Goal: Task Accomplishment & Management: Manage account settings

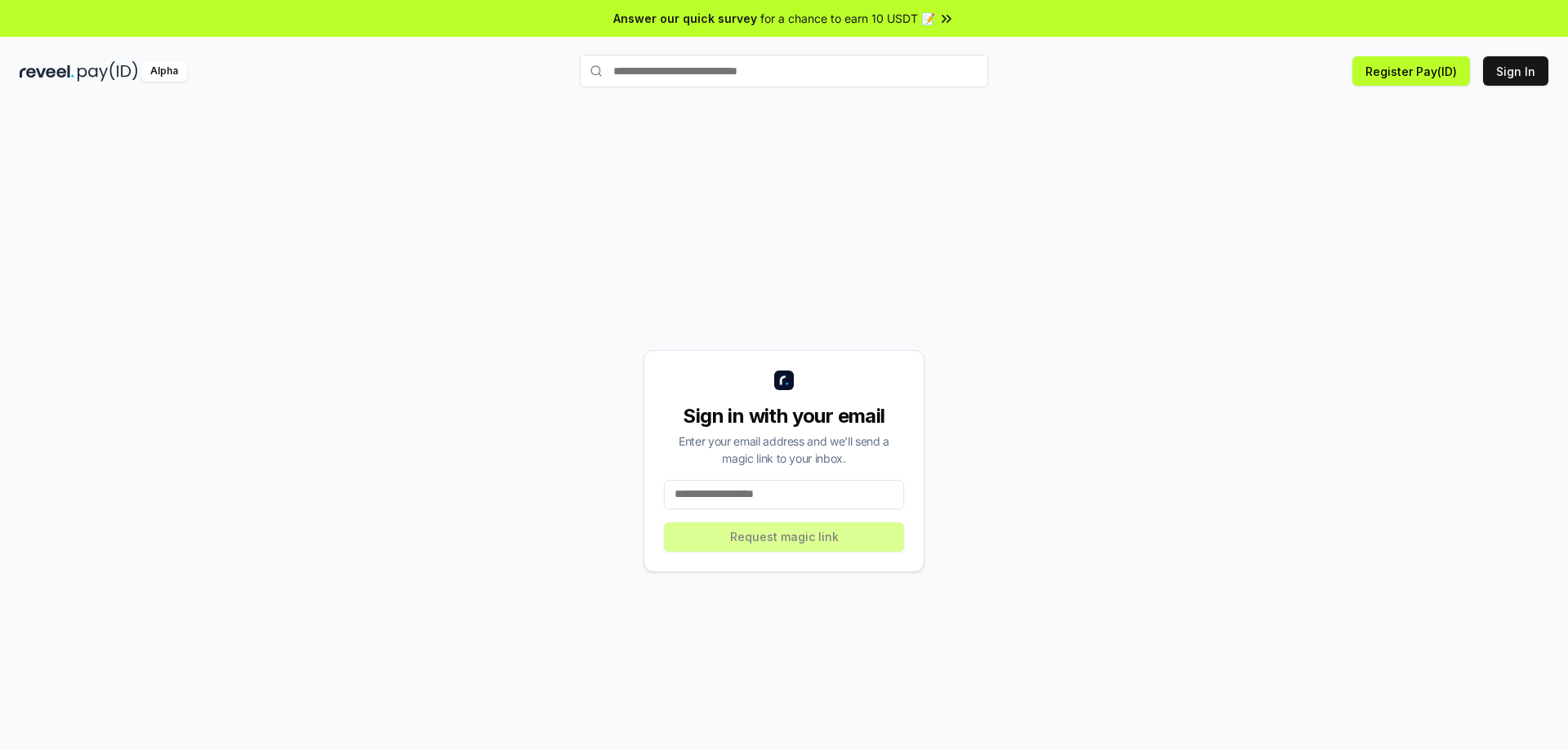
click at [721, 491] on input at bounding box center [784, 495] width 240 height 29
type input "**********"
click at [731, 540] on button "Request magic link" at bounding box center [784, 537] width 240 height 29
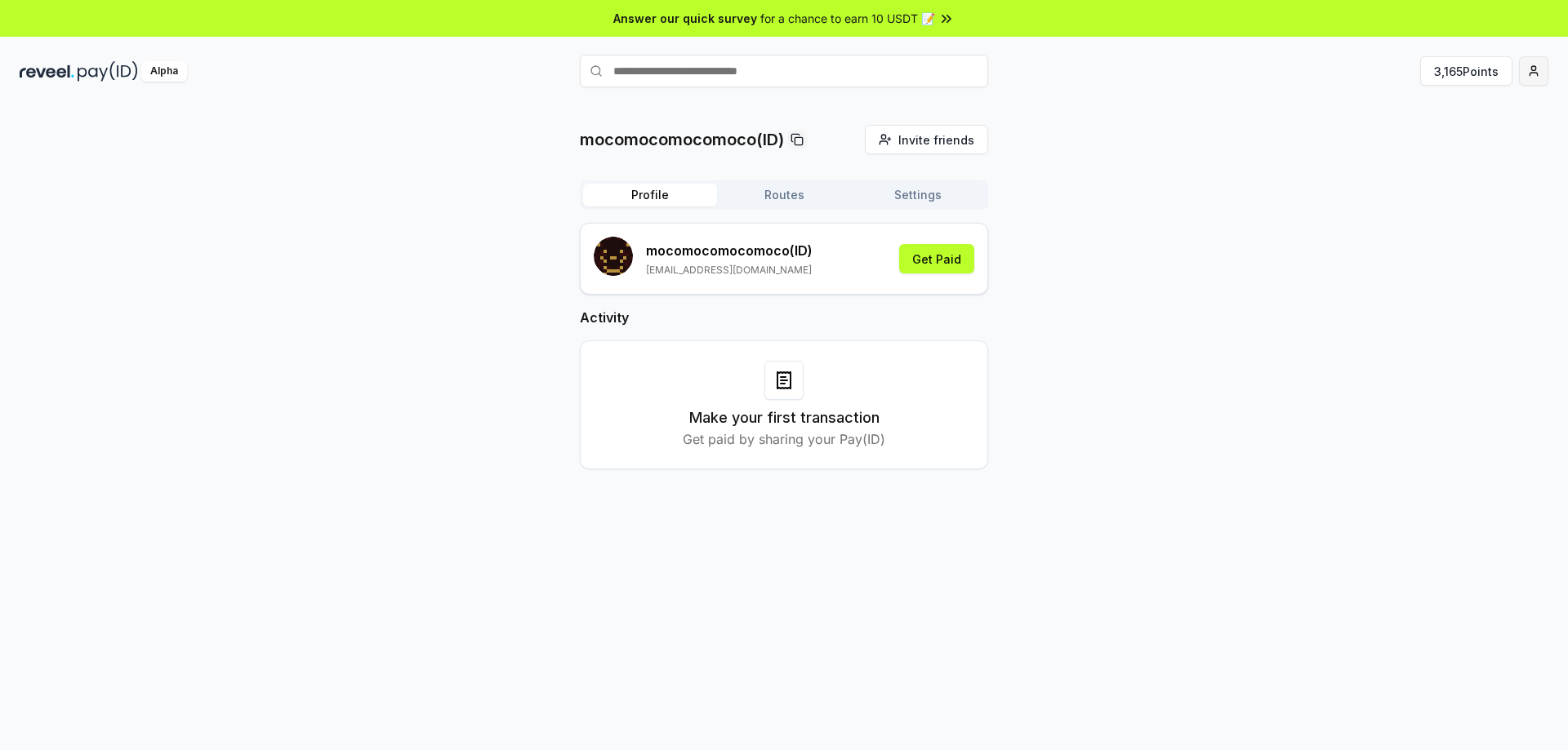
click at [1537, 74] on html "Answer our quick survey for a chance to earn 10 USDT 📝 Alpha 3,165 Points mocom…" at bounding box center [784, 375] width 1568 height 750
click at [1482, 71] on html "Answer our quick survey for a chance to earn 10 USDT 📝 Alpha 3,165 Points mocom…" at bounding box center [784, 375] width 1568 height 750
click at [1482, 71] on button "3,165 Points" at bounding box center [1466, 71] width 92 height 29
click at [932, 253] on button "Get Paid" at bounding box center [937, 259] width 76 height 29
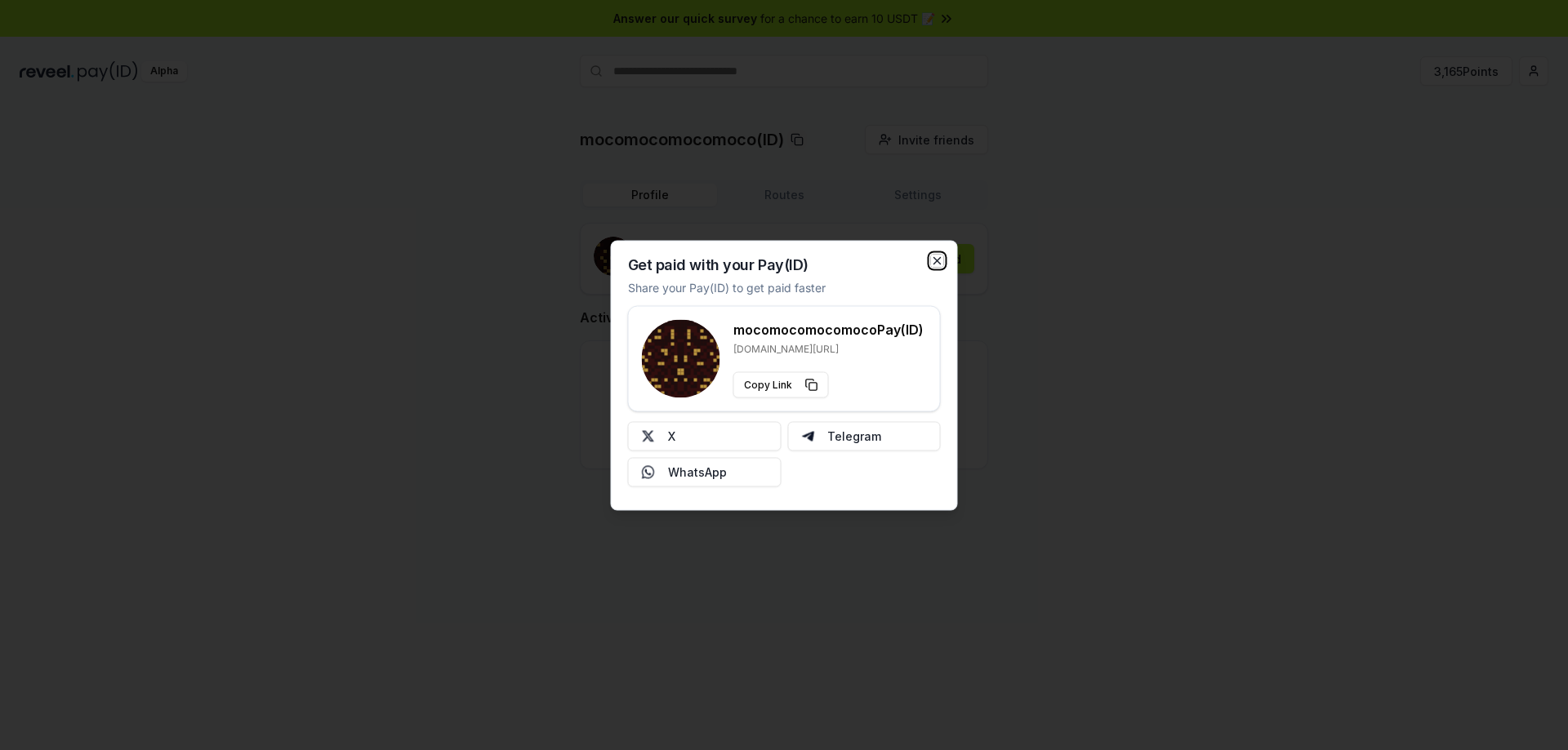
click at [940, 254] on icon "button" at bounding box center [937, 260] width 13 height 13
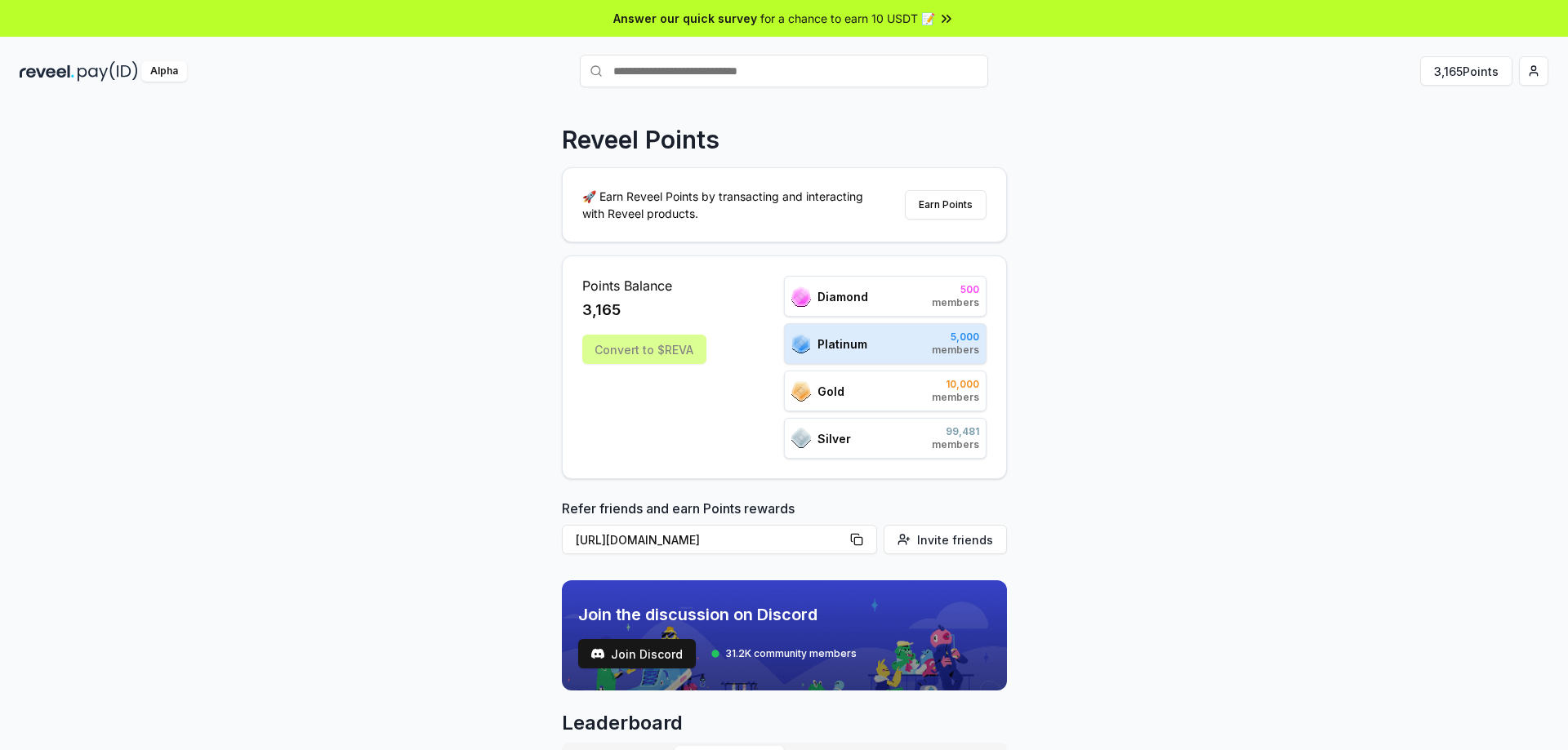
click at [642, 347] on div "Convert to $REVA" at bounding box center [644, 349] width 124 height 29
click at [837, 344] on span "Platinum" at bounding box center [841, 344] width 50 height 17
click at [622, 327] on div "Points Balance 3,165 Convert to $REVA" at bounding box center [644, 367] width 124 height 183
click at [601, 300] on span "3,165" at bounding box center [601, 309] width 38 height 23
drag, startPoint x: 643, startPoint y: 281, endPoint x: 662, endPoint y: 361, distance: 82.2
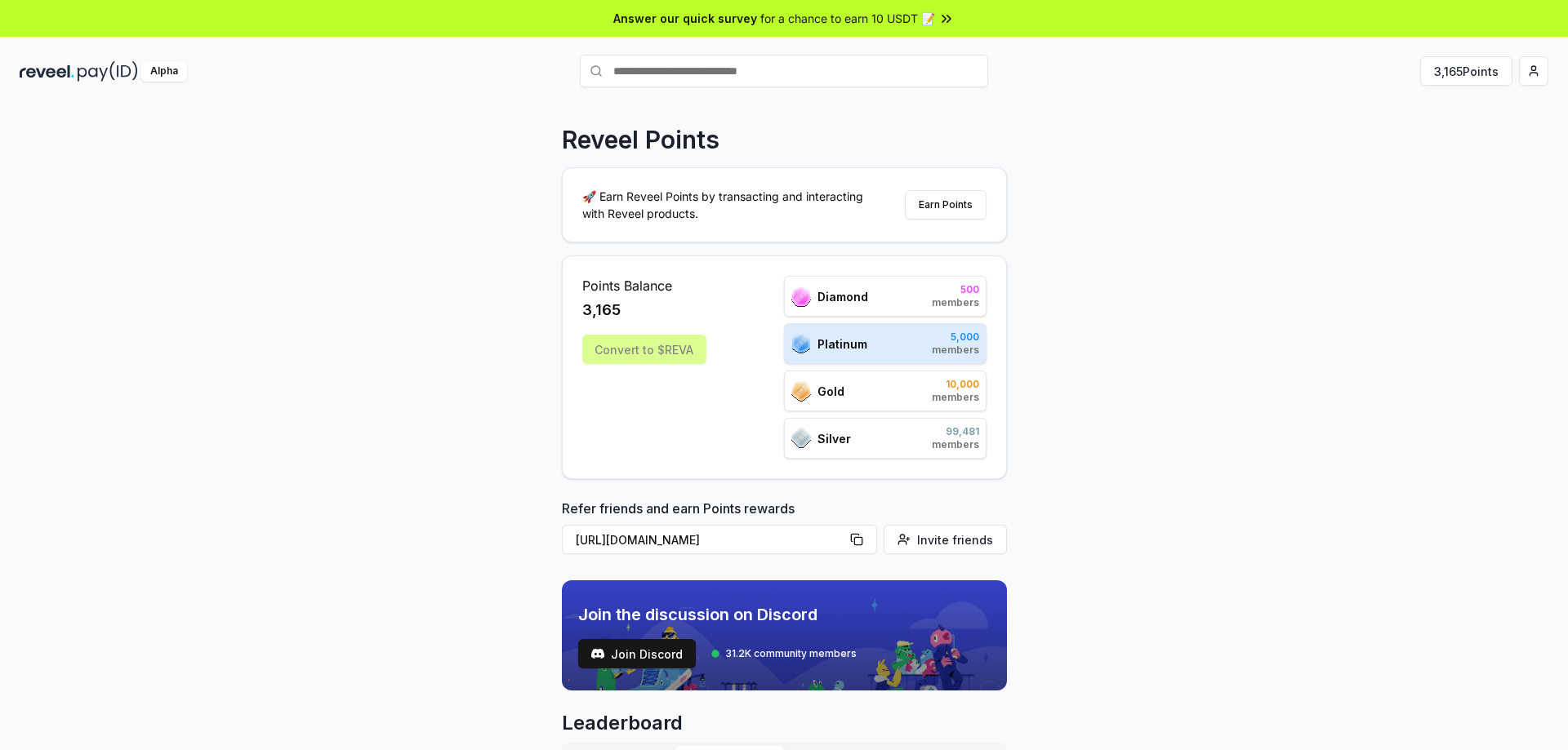
click at [645, 282] on span "Points Balance" at bounding box center [644, 286] width 124 height 20
click at [655, 359] on div "Convert to $REVA" at bounding box center [644, 349] width 124 height 29
click at [859, 294] on span "Diamond" at bounding box center [842, 296] width 51 height 17
click at [953, 200] on button "Earn Points" at bounding box center [945, 205] width 81 height 29
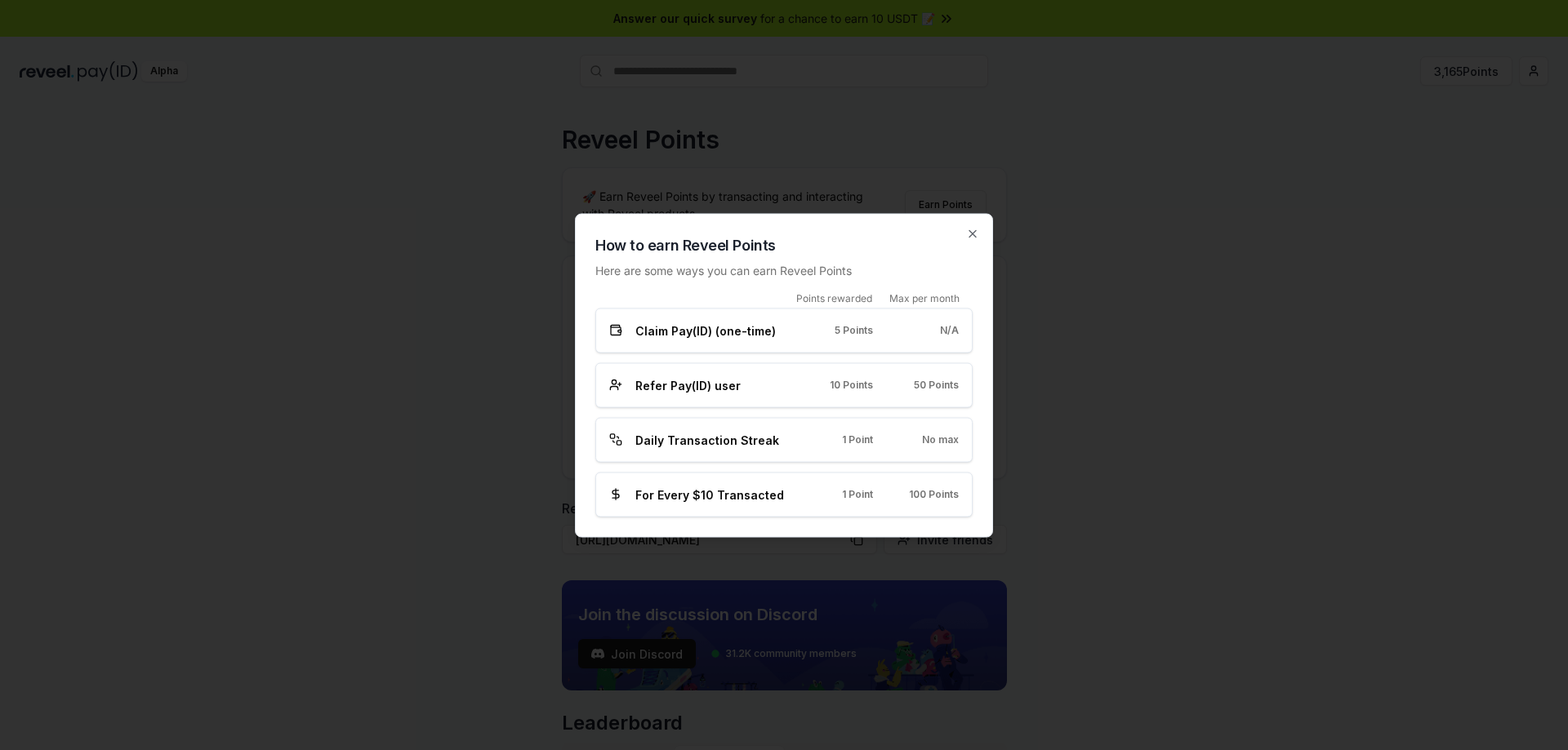
click at [976, 226] on div "How to earn Reveel Points Here are some ways you can earn Reveel Points Points …" at bounding box center [784, 375] width 418 height 324
click at [973, 233] on icon "button" at bounding box center [972, 234] width 7 height 7
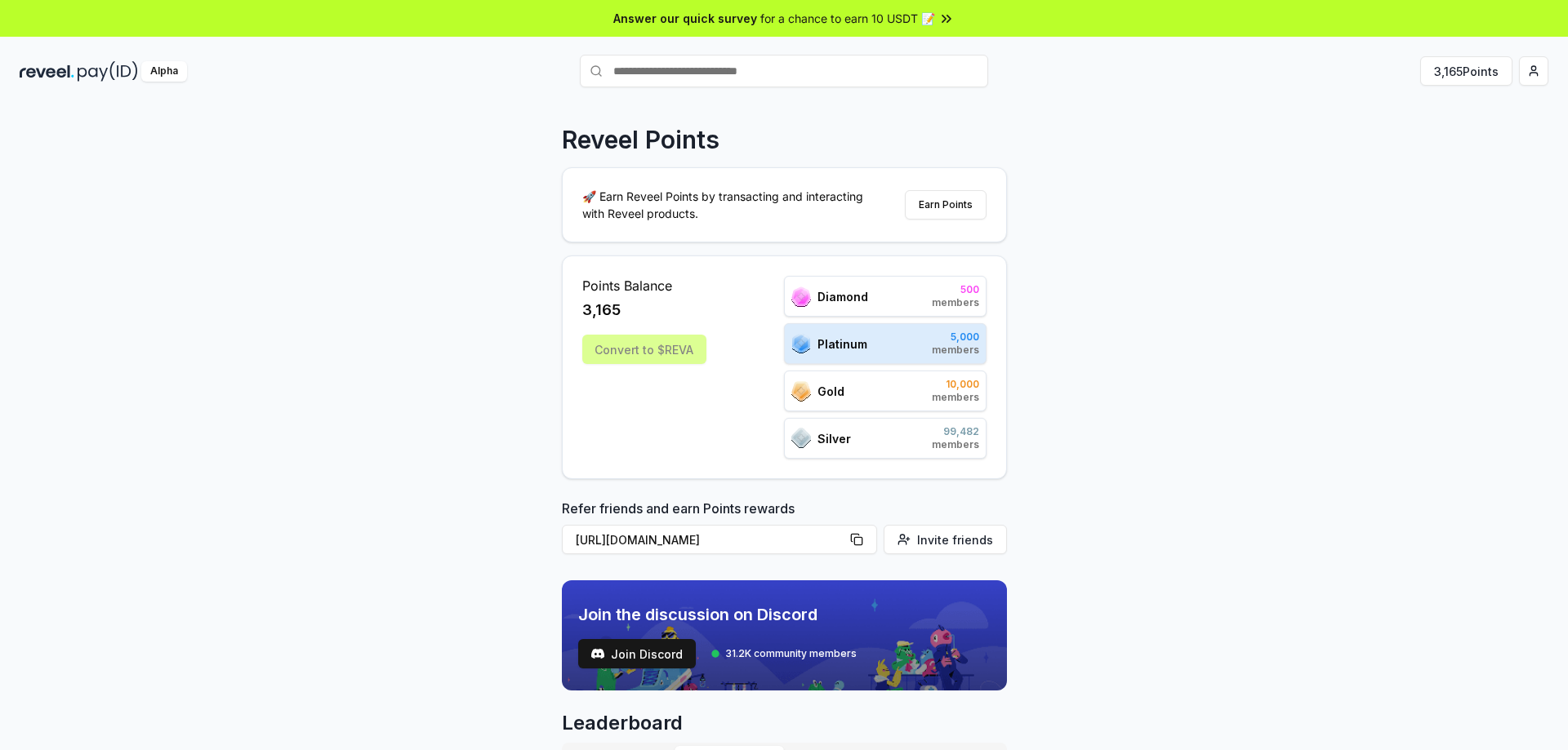
click at [1350, 344] on div "Reveel Points 🚀 Earn Reveel Points by transacting and interacting with Reveel p…" at bounding box center [784, 445] width 1568 height 705
click at [1487, 71] on button "3,165 Points" at bounding box center [1466, 71] width 92 height 29
click at [838, 346] on span "Platinum" at bounding box center [841, 344] width 50 height 17
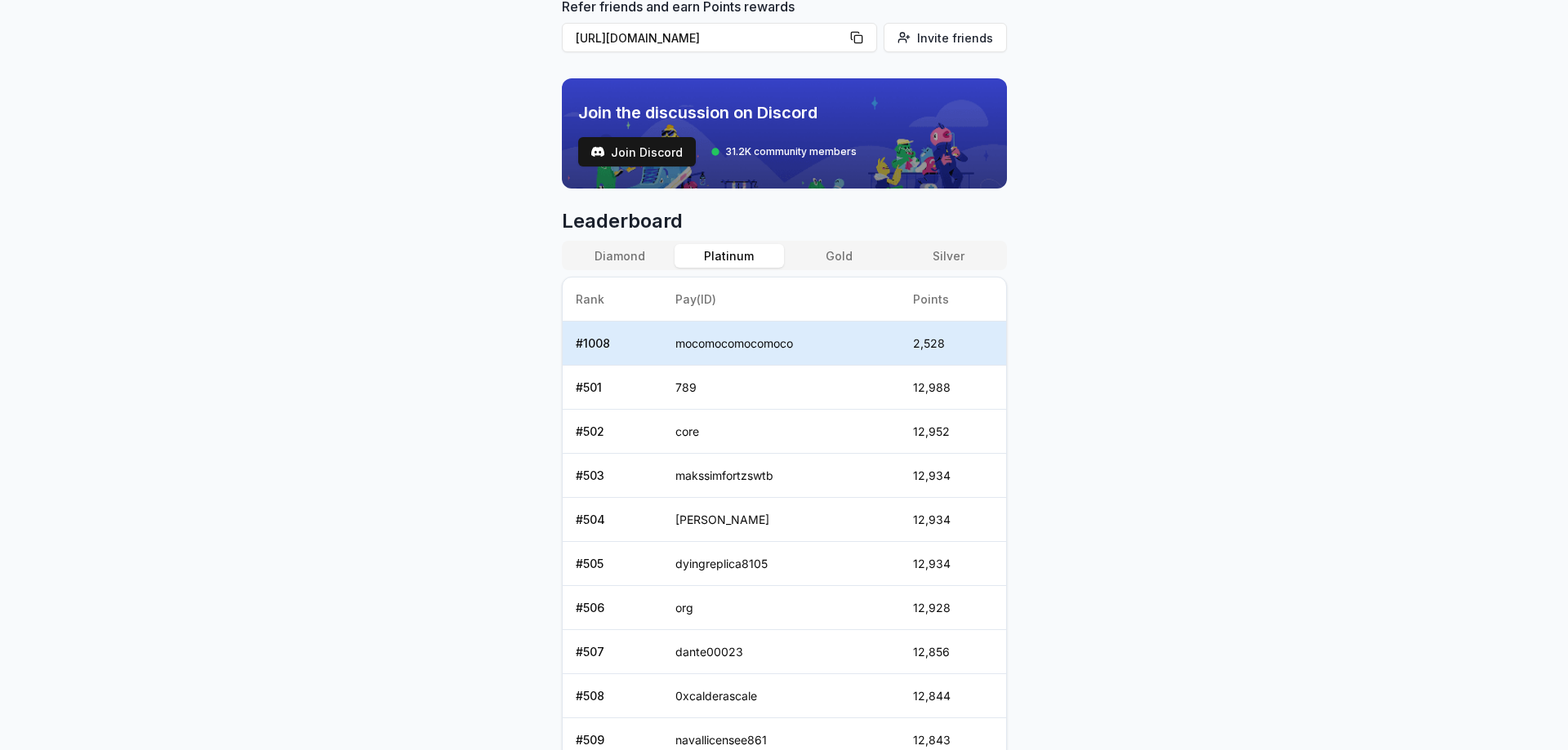
scroll to position [251, 0]
